Goal: Communication & Community: Connect with others

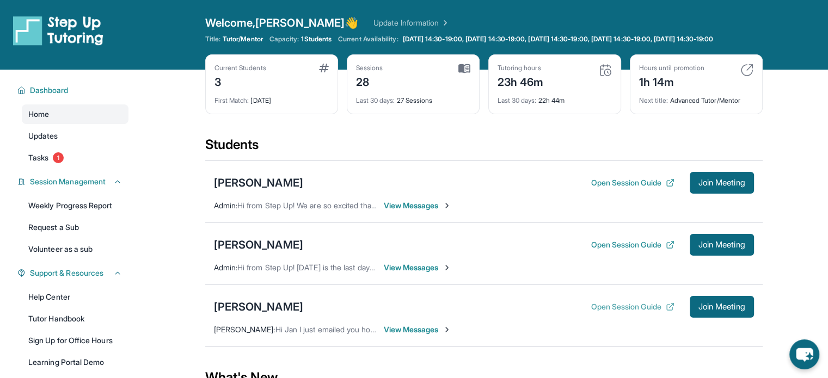
click at [614, 311] on button "Open Session Guide" at bounding box center [632, 307] width 83 height 11
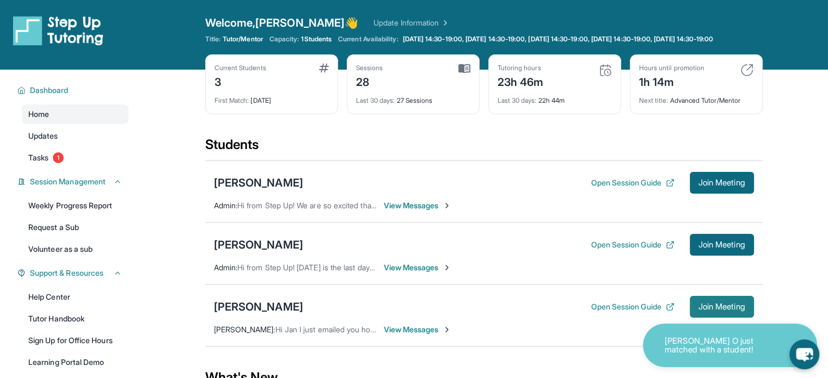
click at [702, 309] on button "Join Meeting" at bounding box center [722, 307] width 64 height 22
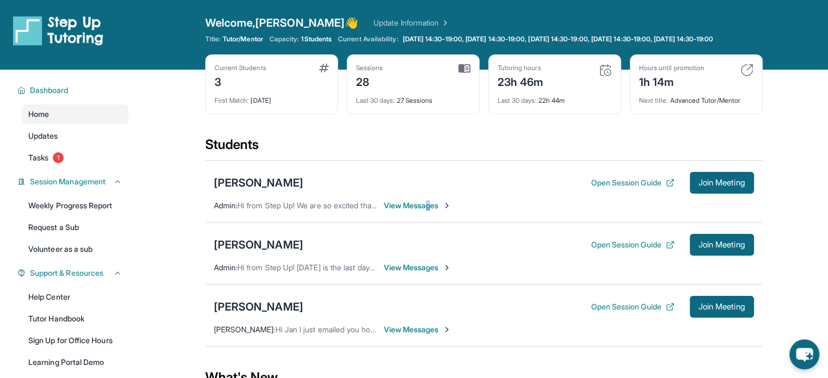
click at [430, 211] on span "View Messages" at bounding box center [418, 205] width 68 height 11
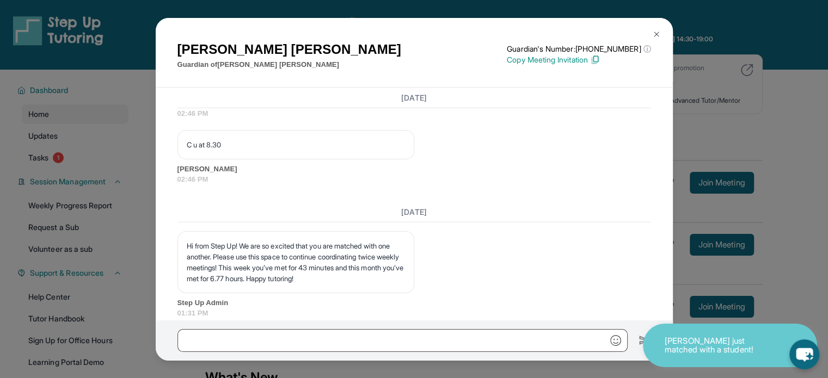
scroll to position [7196, 0]
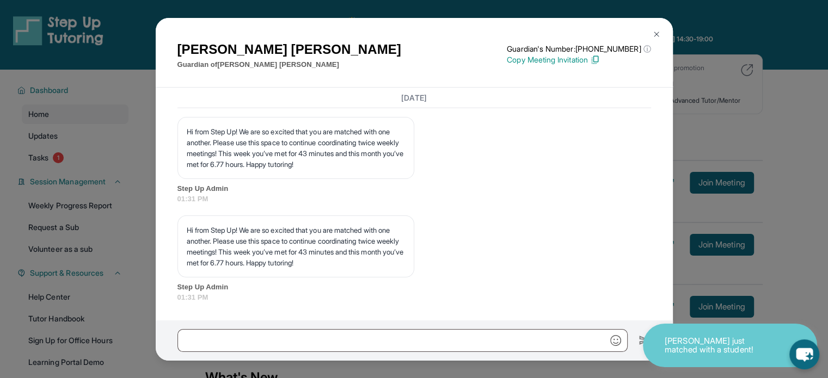
click at [821, 105] on div "Armineh Karamian Guardian of Maximilian Karamian Guardian's Number: +1402799453…" at bounding box center [414, 189] width 828 height 378
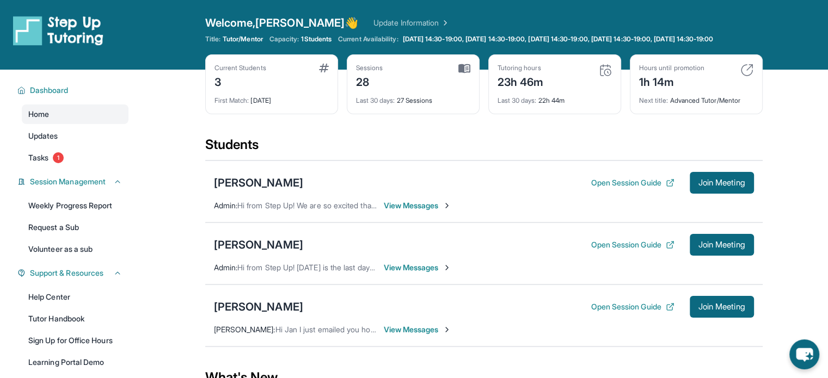
click at [435, 211] on span "View Messages" at bounding box center [418, 205] width 68 height 11
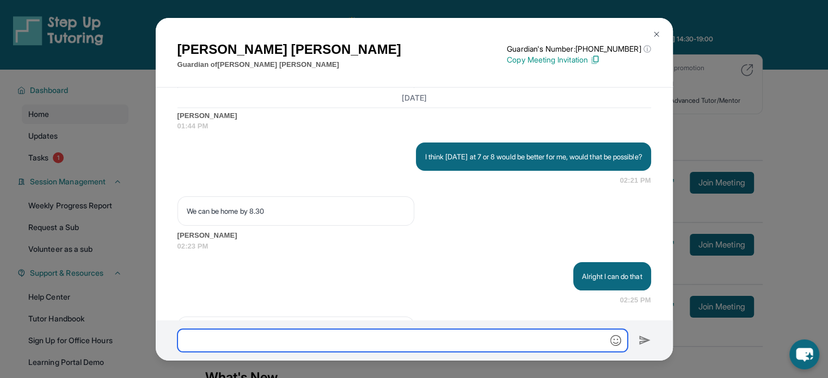
click at [430, 339] on input "text" at bounding box center [403, 340] width 450 height 23
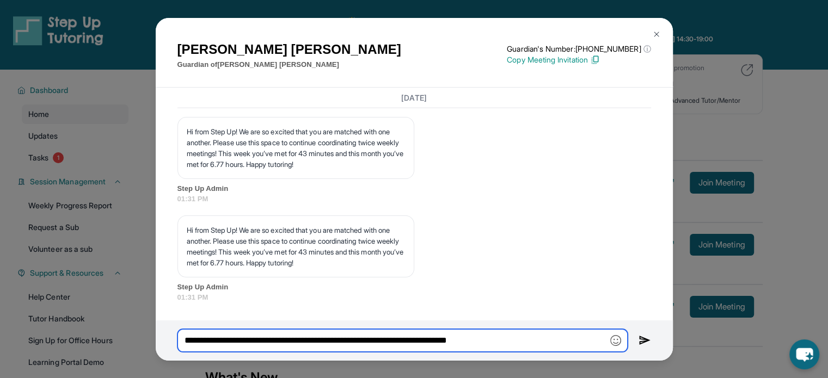
type input "**********"
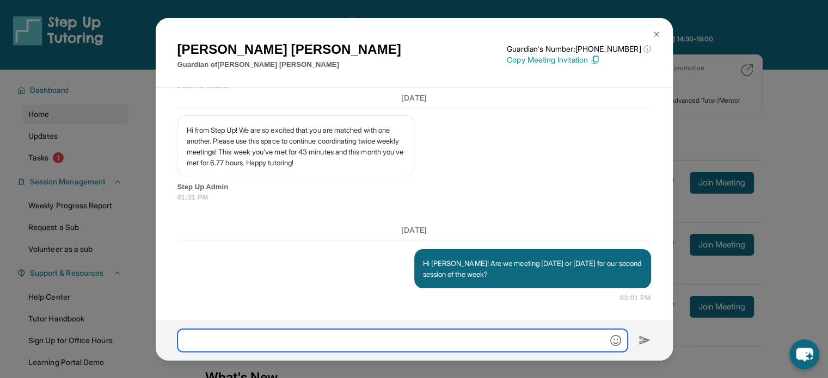
scroll to position [7297, 0]
click at [721, 275] on div "Armineh Karamian Guardian of Maximilian Karamian Guardian's Number: +1402799453…" at bounding box center [414, 189] width 828 height 378
